Goal: Task Accomplishment & Management: Manage account settings

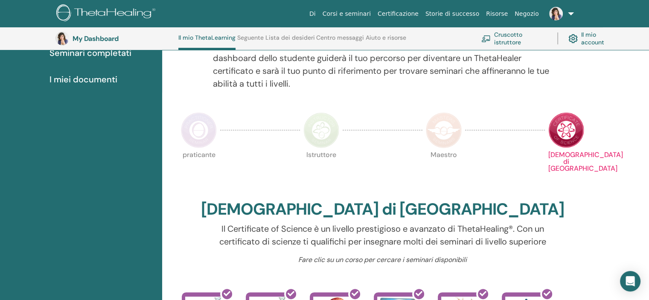
scroll to position [129, 0]
click at [517, 39] on link "Cruscotto istruttore" at bounding box center [514, 38] width 66 height 19
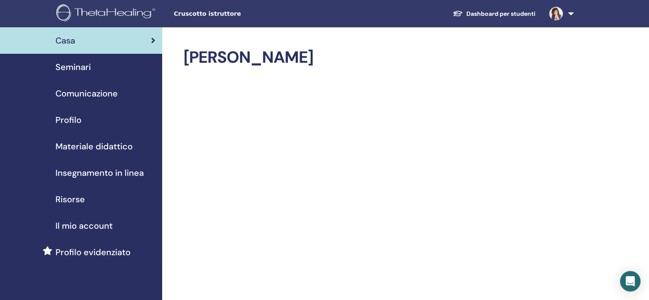
click at [85, 66] on span "Seminari" at bounding box center [72, 67] width 35 height 13
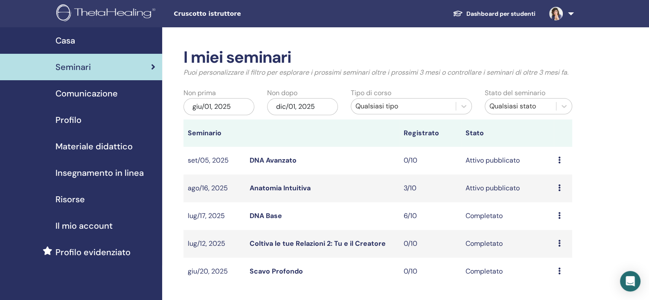
click at [283, 189] on link "Anatomia Intuitiva" at bounding box center [280, 187] width 61 height 9
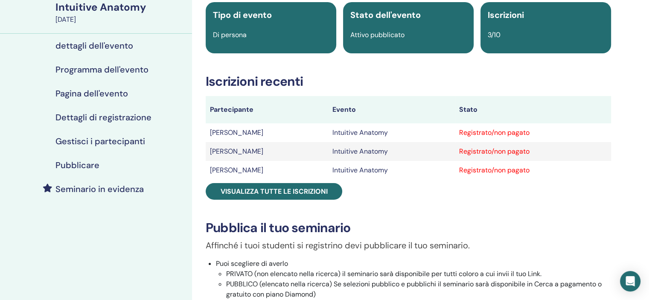
scroll to position [68, 0]
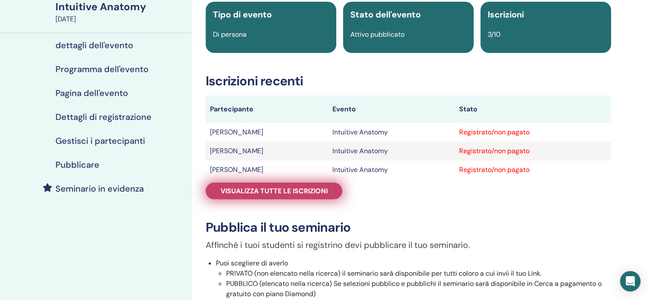
click at [308, 189] on span "Visualizza tutte le iscrizioni" at bounding box center [274, 190] width 107 height 9
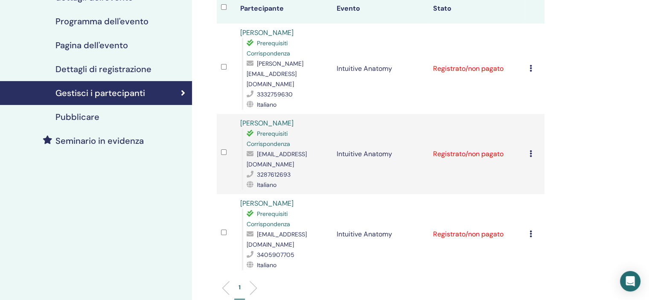
scroll to position [113, 0]
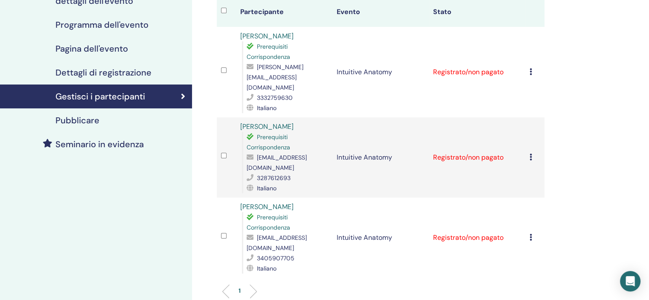
click at [530, 68] on icon at bounding box center [530, 71] width 3 height 7
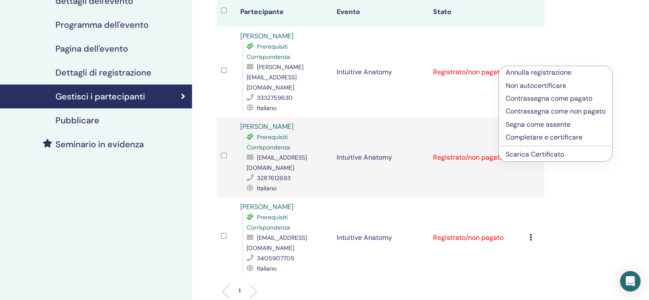
click at [514, 141] on p "Completare e certificare" at bounding box center [555, 137] width 100 height 10
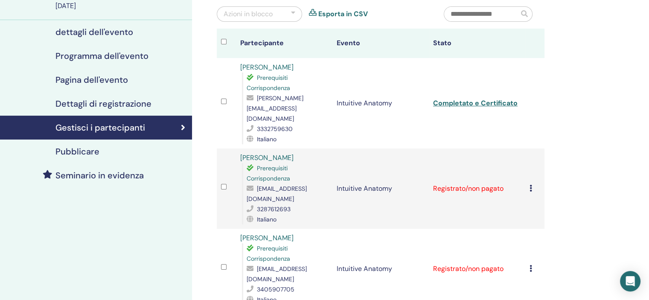
scroll to position [82, 0]
click at [528, 170] on td "Annulla registrazione Non autocertificare Contrassegna come pagato Contrassegna…" at bounding box center [534, 188] width 19 height 80
click at [531, 184] on icon at bounding box center [530, 187] width 3 height 7
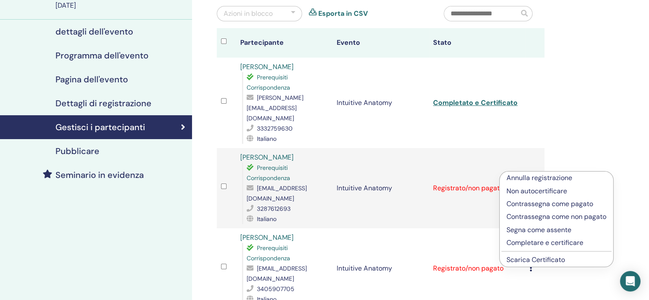
click at [523, 245] on p "Completare e certificare" at bounding box center [556, 243] width 100 height 10
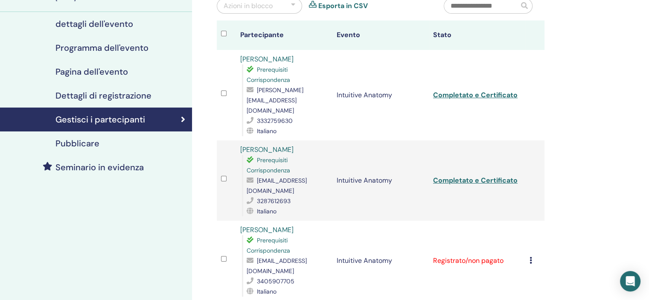
scroll to position [92, 0]
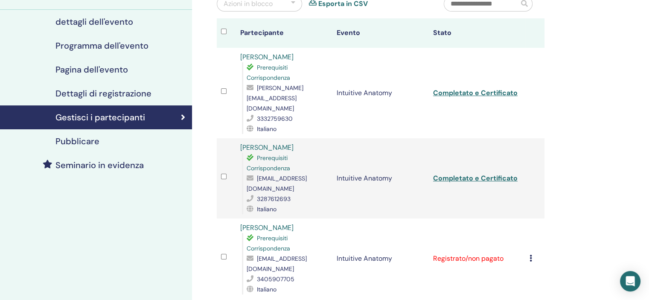
click at [531, 255] on icon at bounding box center [530, 258] width 3 height 7
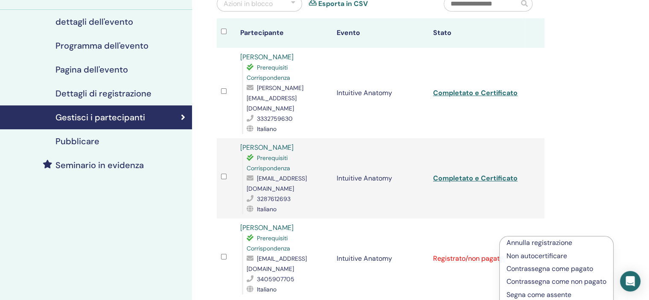
click at [531, 236] on li "Annulla registrazione" at bounding box center [555, 242] width 113 height 13
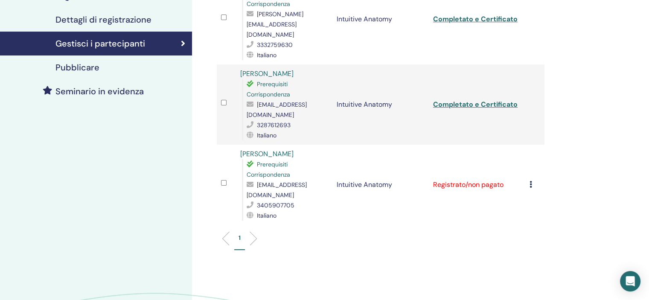
scroll to position [167, 0]
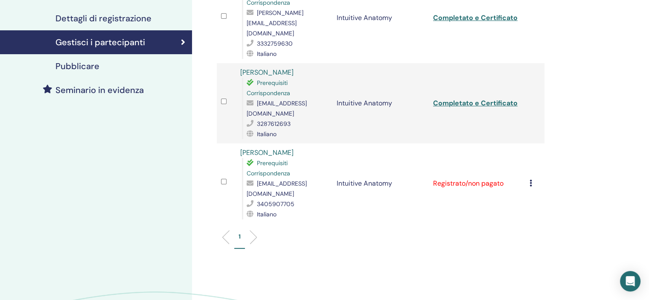
click at [531, 180] on icon at bounding box center [530, 183] width 3 height 7
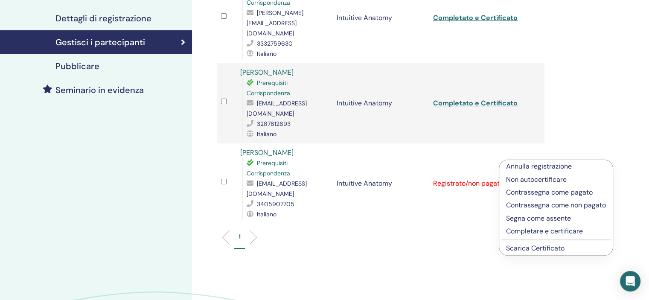
click at [526, 230] on p "Completare e certificare" at bounding box center [556, 231] width 100 height 10
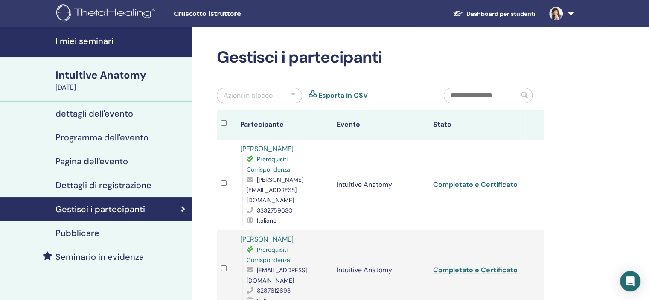
click at [507, 182] on link "Completato e Certificato" at bounding box center [475, 184] width 84 height 9
click at [479, 265] on link "Completato e Certificato" at bounding box center [475, 269] width 84 height 9
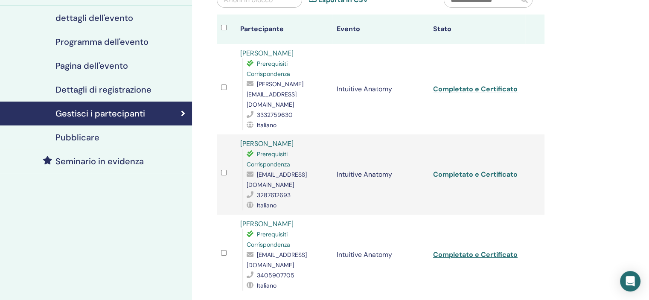
scroll to position [96, 0]
click at [472, 250] on link "Completato e Certificato" at bounding box center [475, 254] width 84 height 9
